Goal: Transaction & Acquisition: Purchase product/service

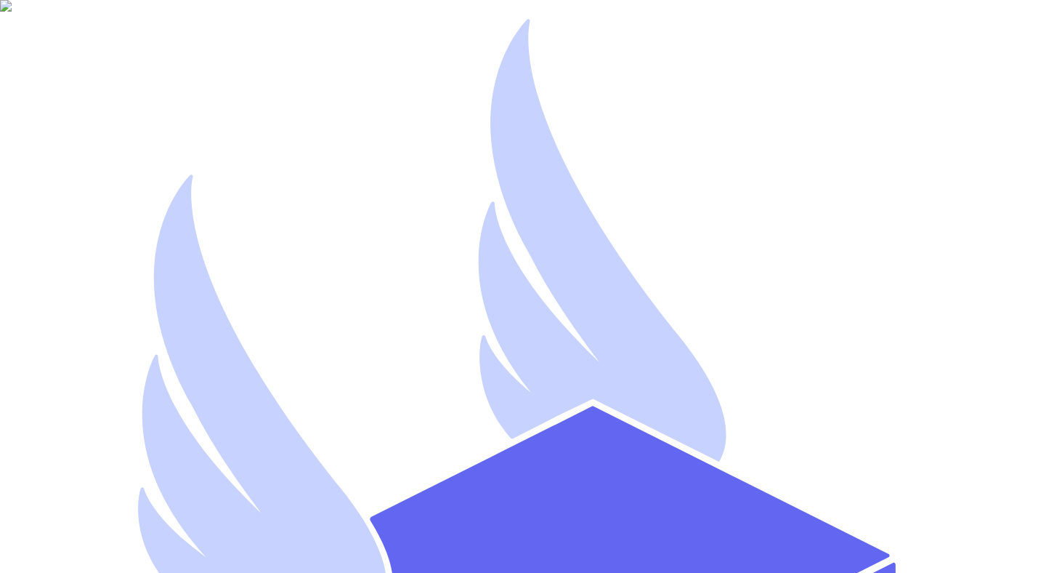
type input "[EMAIL_ADDRESS][DOMAIN_NAME]"
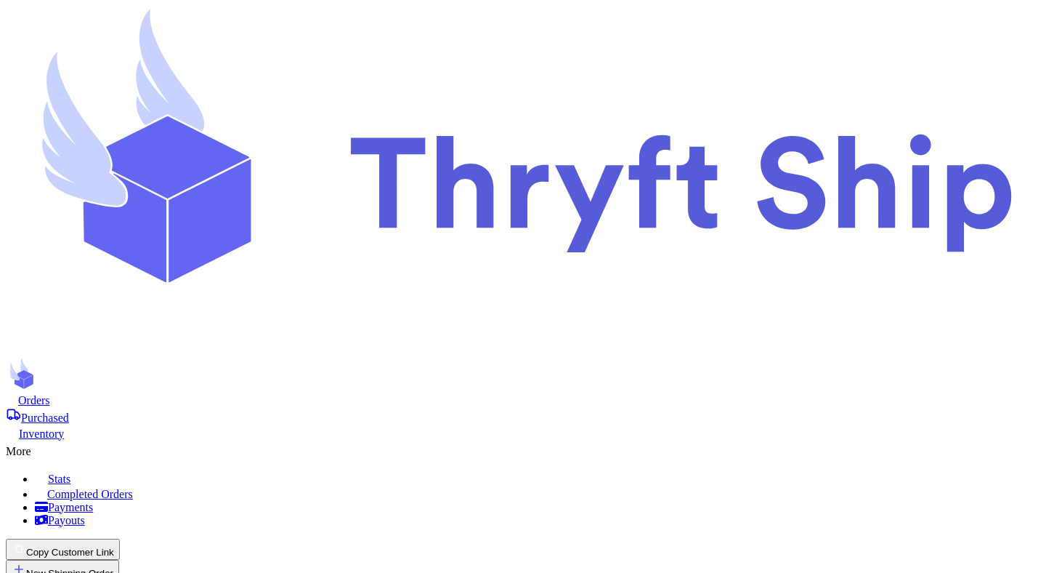
click at [119, 559] on button "New Shipping Order" at bounding box center [62, 569] width 113 height 21
type input "o"
type input "ol"
type input "old"
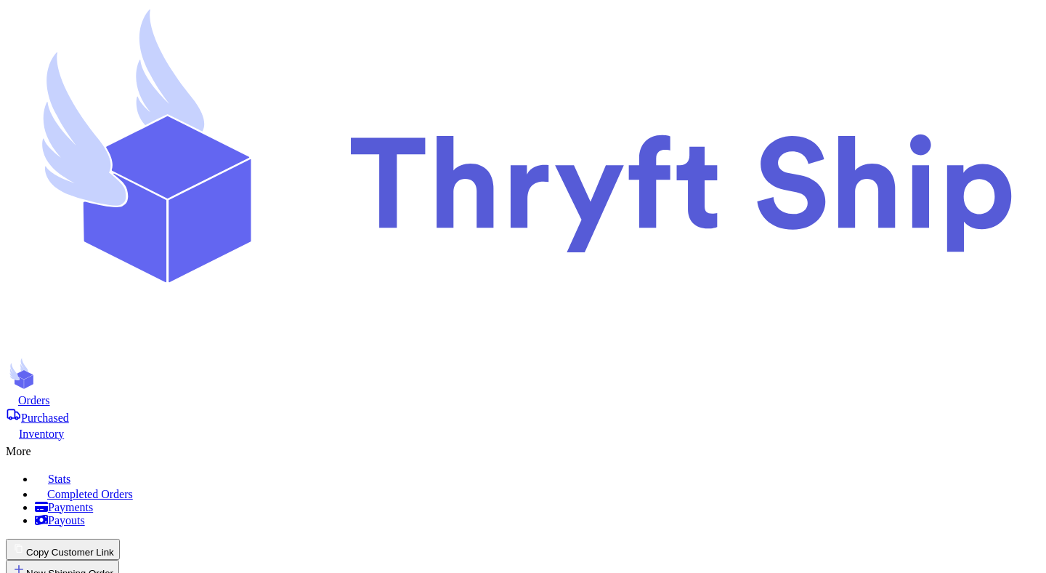
type input "old_"
type input "old_n"
type input "old_ne"
type input "old_new"
type input "old_new_"
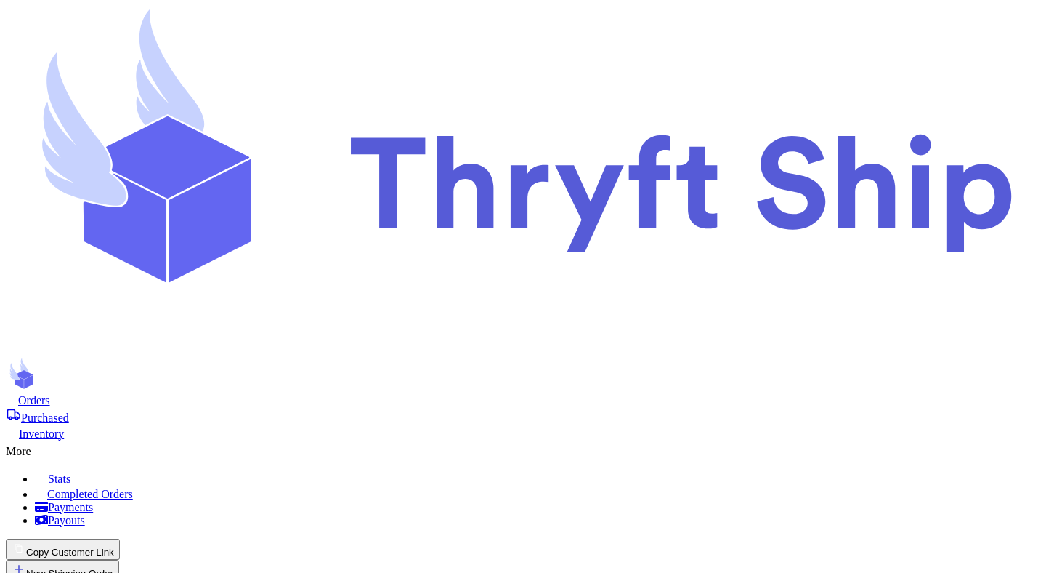
type input "old_new_c"
type input "old_new_co"
type input "old_new_con"
type input "old_new_conf"
type input "old_new_confl"
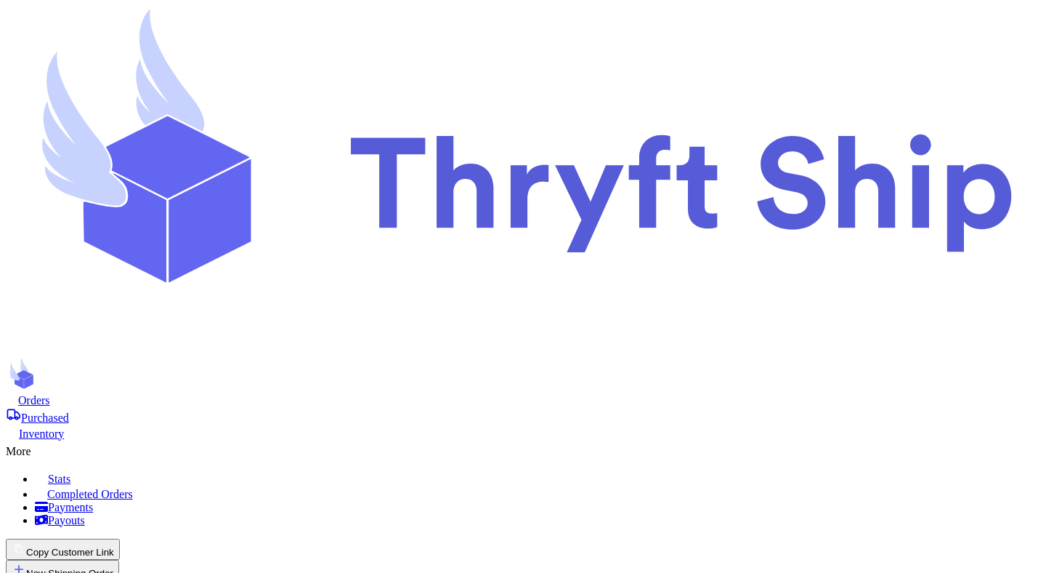
type input "old_new_confli"
type input "old_new_conflic"
type input "old_new_conflict"
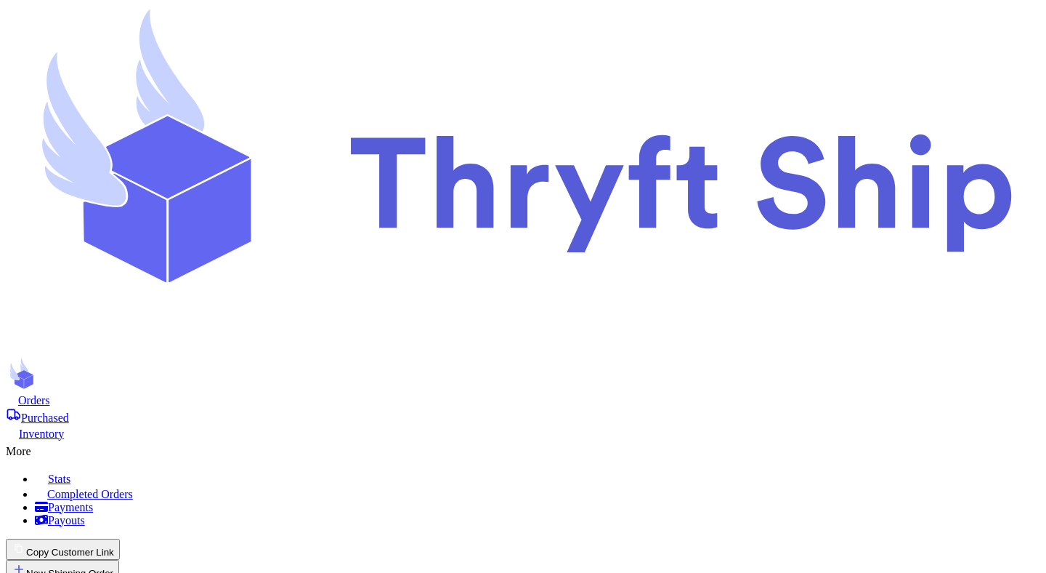
type input "Mutahhar"
type input "[PERSON_NAME]"
type input "[EMAIL_ADDRESS][DOMAIN_NAME]"
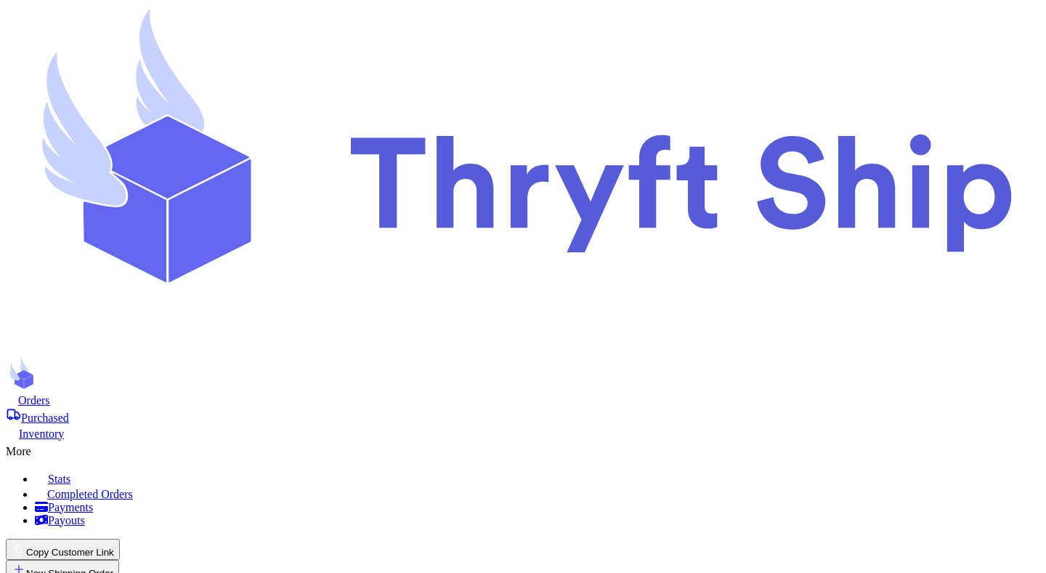
type input "[STREET_ADDRESS]"
type input "[GEOGRAPHIC_DATA]"
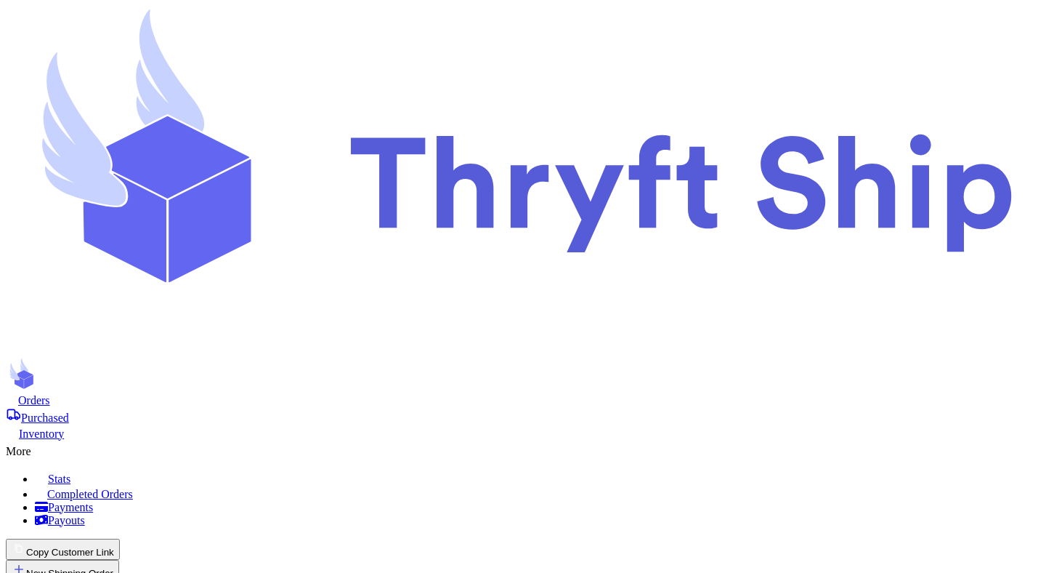
select select "UT"
type input "84116"
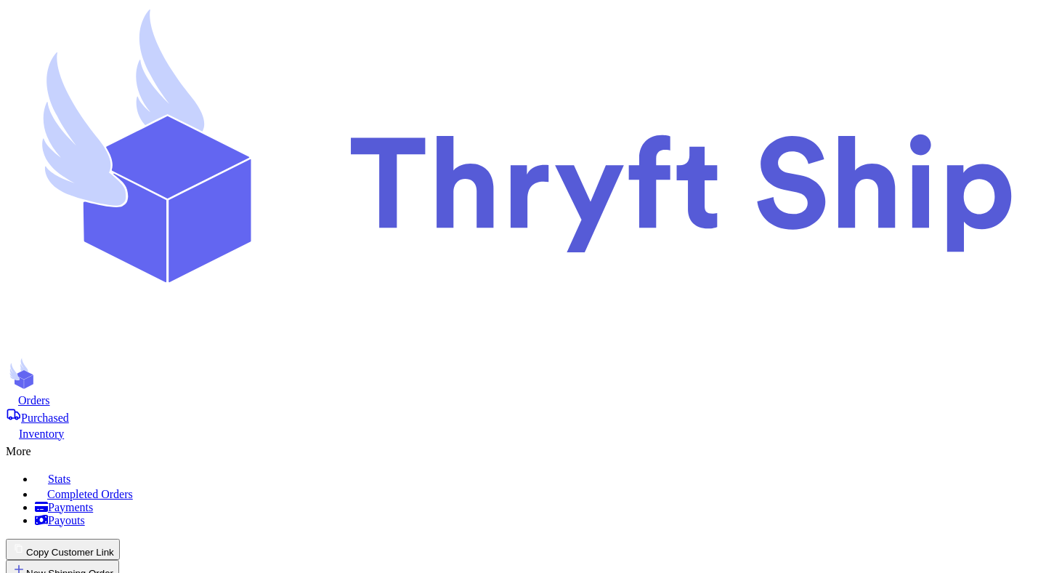
scroll to position [844, 0]
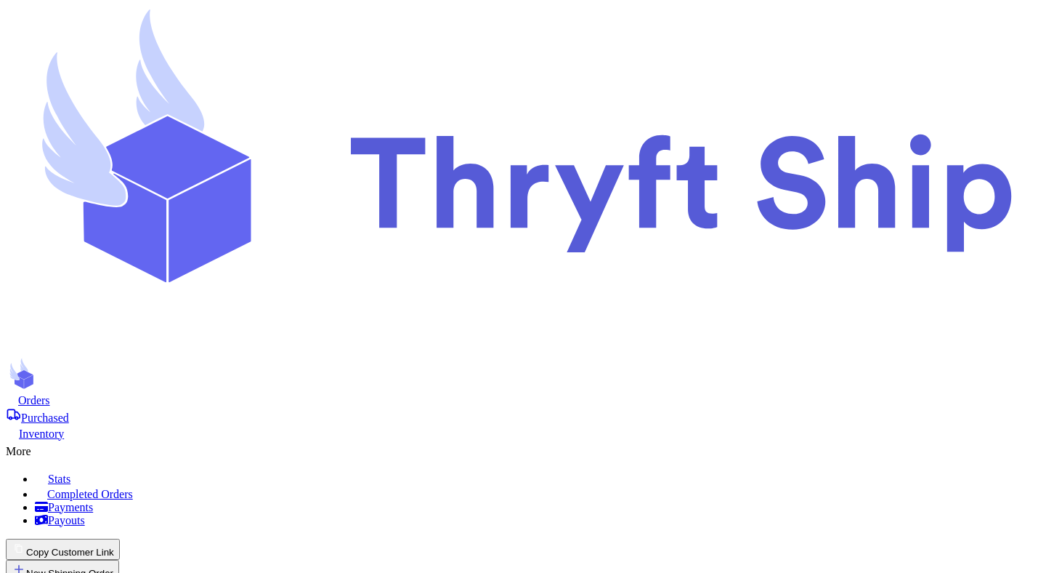
type input "1"
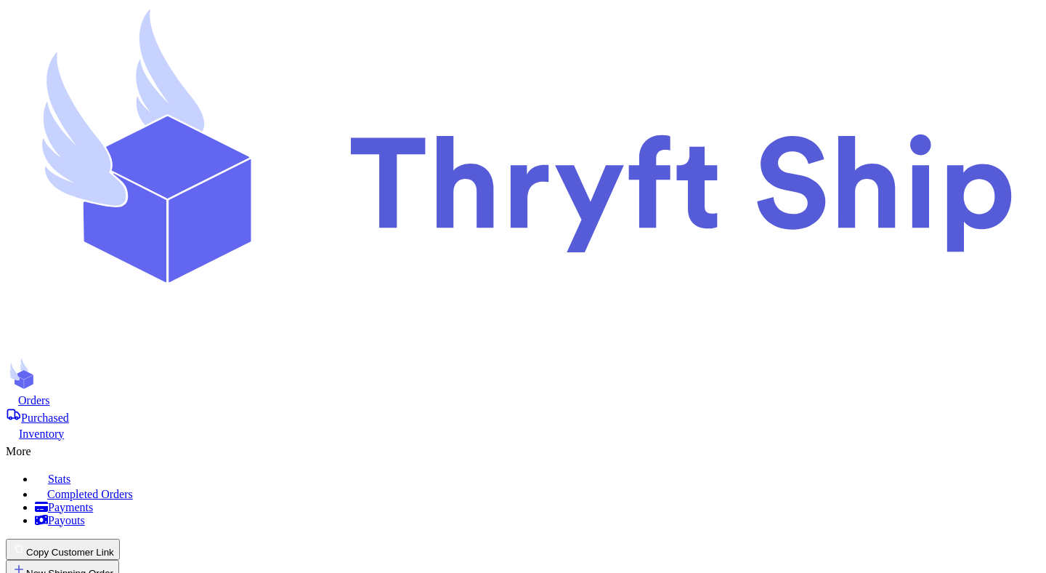
type input "1"
type input "2"
type input "3"
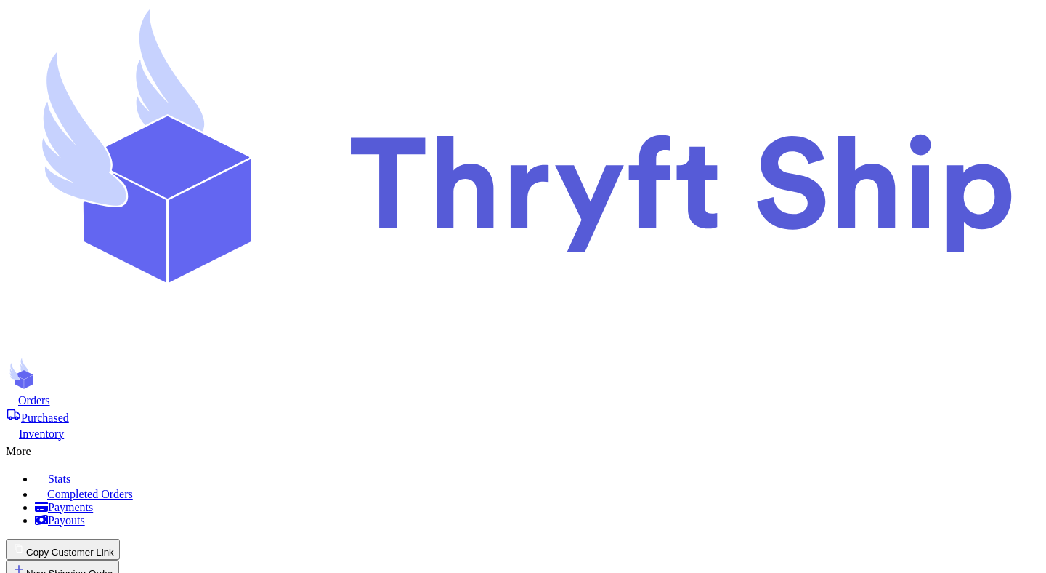
scroll to position [0, 0]
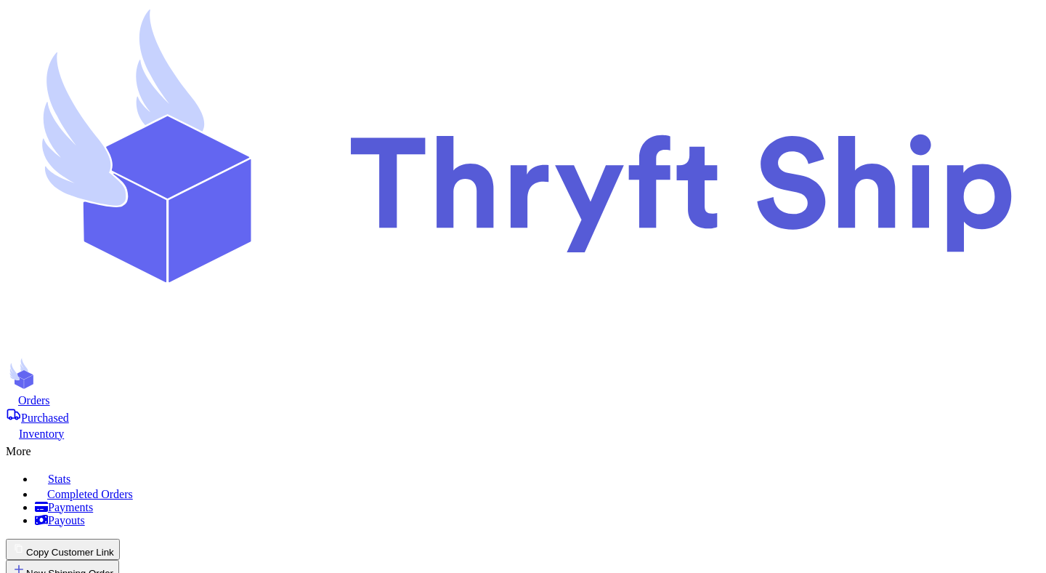
scroll to position [751, 0]
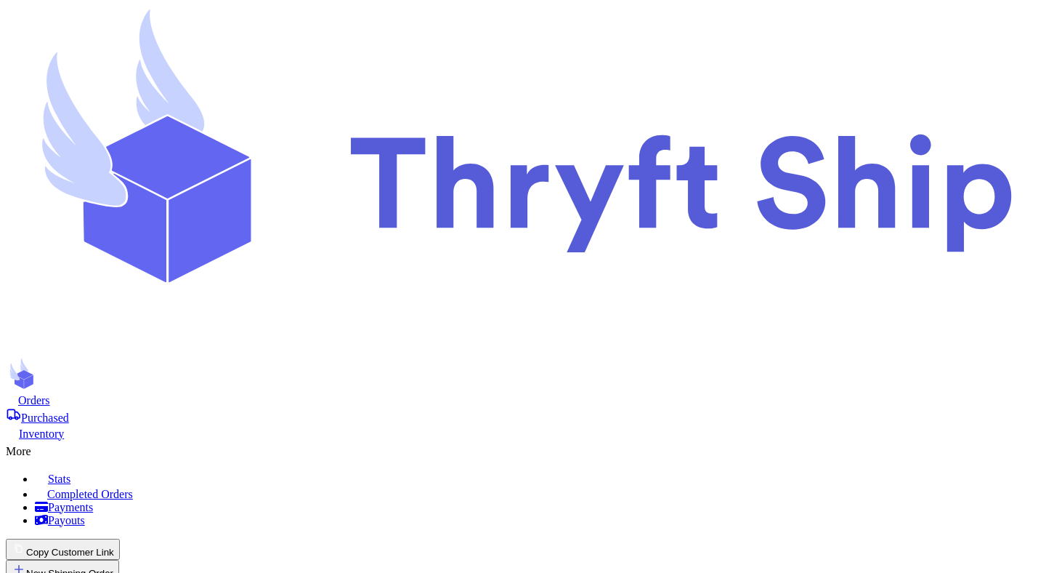
scroll to position [113, 0]
checkbox input "true"
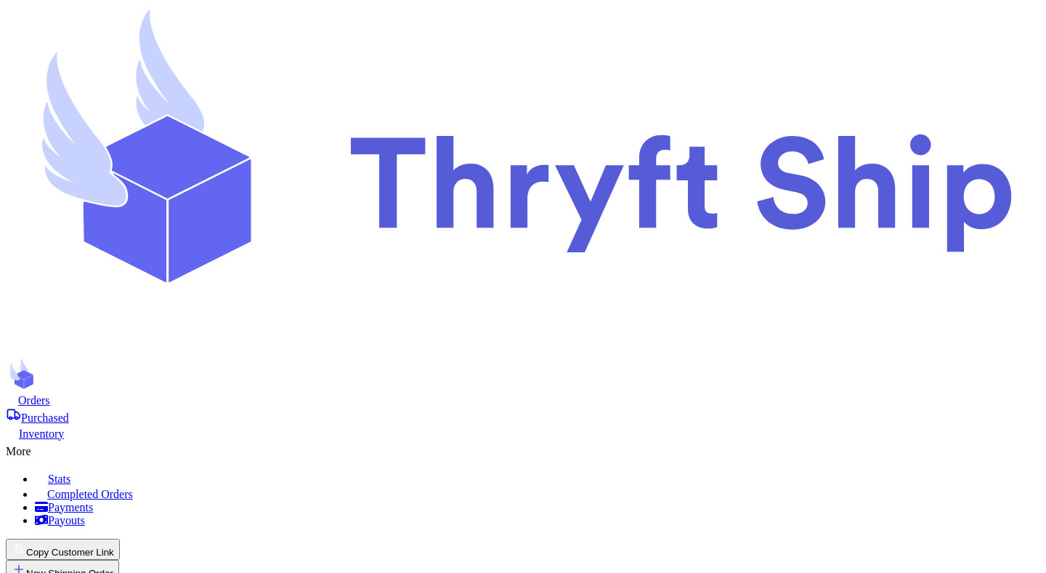
scroll to position [0, 0]
